Goal: Entertainment & Leisure: Consume media (video, audio)

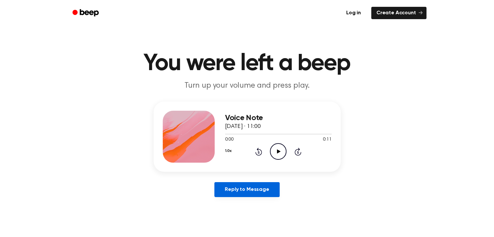
click at [251, 197] on link "Reply to Message" at bounding box center [246, 189] width 65 height 15
drag, startPoint x: 288, startPoint y: 149, endPoint x: 283, endPoint y: 151, distance: 5.6
click at [287, 151] on div "1.0x Rewind 5 seconds Play Audio Skip 5 seconds" at bounding box center [278, 151] width 107 height 17
click at [282, 151] on icon "Play Audio" at bounding box center [278, 151] width 17 height 17
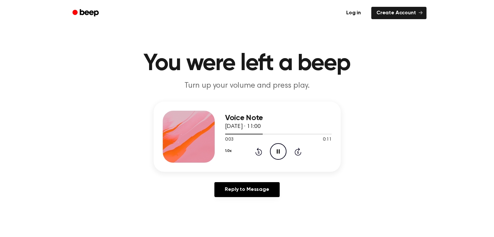
click at [278, 145] on icon "Pause Audio" at bounding box center [278, 151] width 17 height 17
click at [274, 154] on icon "Play Audio" at bounding box center [278, 151] width 17 height 17
click at [274, 154] on icon "Pause Audio" at bounding box center [278, 151] width 17 height 17
click at [279, 151] on icon at bounding box center [279, 151] width 4 height 4
click at [279, 151] on icon at bounding box center [278, 151] width 3 height 4
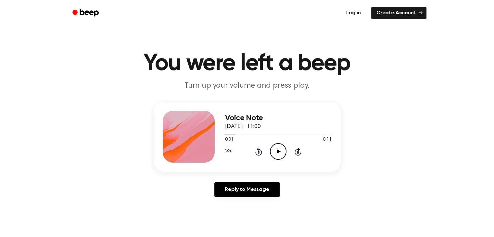
click at [279, 149] on icon "Play Audio" at bounding box center [278, 151] width 17 height 17
click at [279, 149] on icon "Pause Audio" at bounding box center [278, 151] width 17 height 17
click at [279, 149] on icon "Play Audio" at bounding box center [278, 151] width 17 height 17
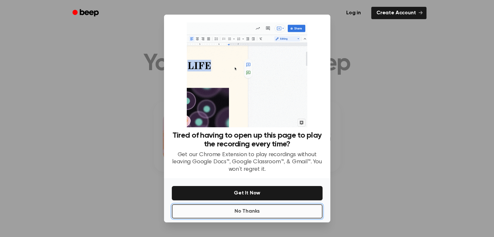
click at [261, 210] on button "No Thanks" at bounding box center [247, 211] width 151 height 14
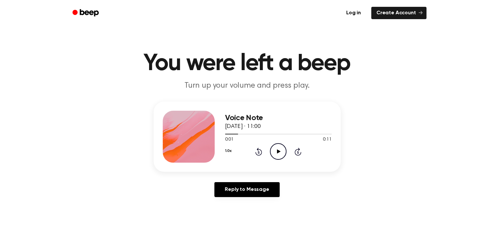
click at [289, 155] on div "1.0x Rewind 5 seconds Play Audio Skip 5 seconds" at bounding box center [278, 151] width 107 height 17
click at [273, 155] on icon "Play Audio" at bounding box center [278, 151] width 17 height 17
